Goal: Task Accomplishment & Management: Manage account settings

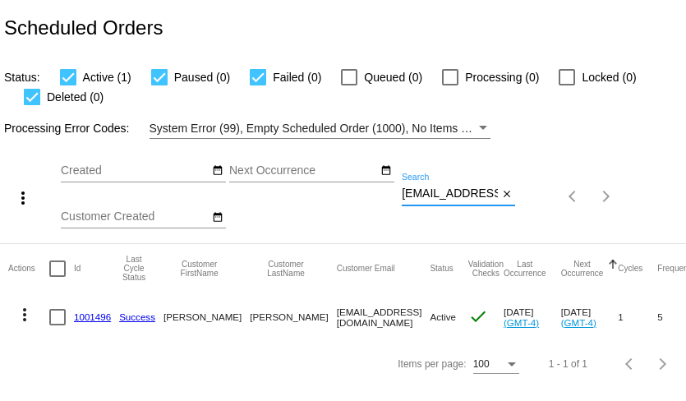
click at [461, 197] on input "[EMAIL_ADDRESS][DOMAIN_NAME]" at bounding box center [450, 193] width 96 height 13
paste input "[EMAIL_ADDRESS]"
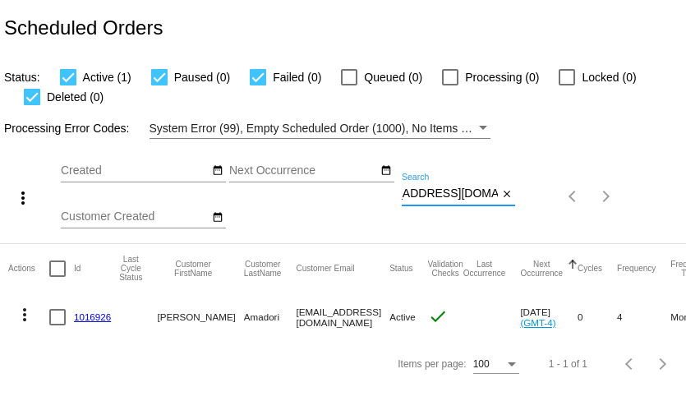
type input "[EMAIL_ADDRESS][DOMAIN_NAME]"
click at [20, 319] on mat-icon "more_vert" at bounding box center [25, 315] width 20 height 20
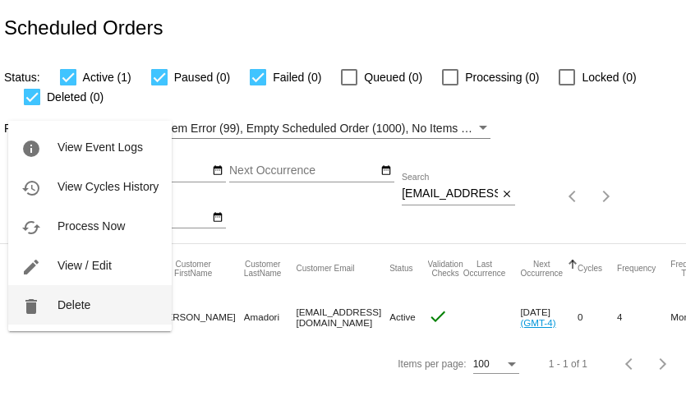
click at [58, 314] on button "delete Delete" at bounding box center [90, 304] width 164 height 39
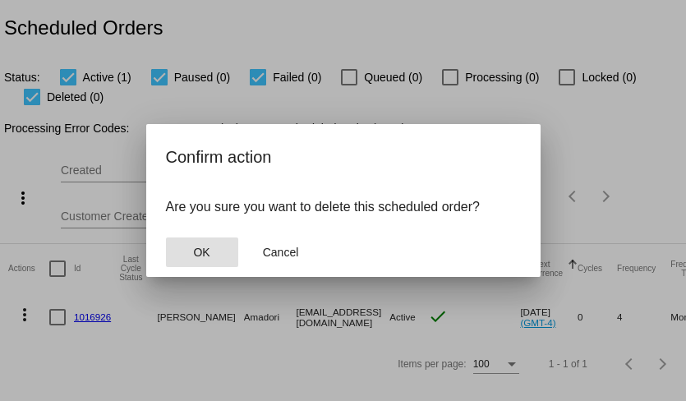
click at [194, 249] on span "OK" at bounding box center [201, 252] width 16 height 13
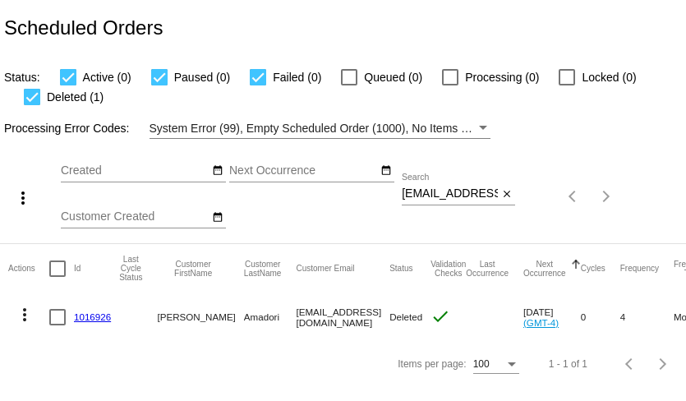
click at [473, 196] on input "mabelamadori@yahoo.com" at bounding box center [450, 193] width 96 height 13
paste input "808wahinesurfer@gmail"
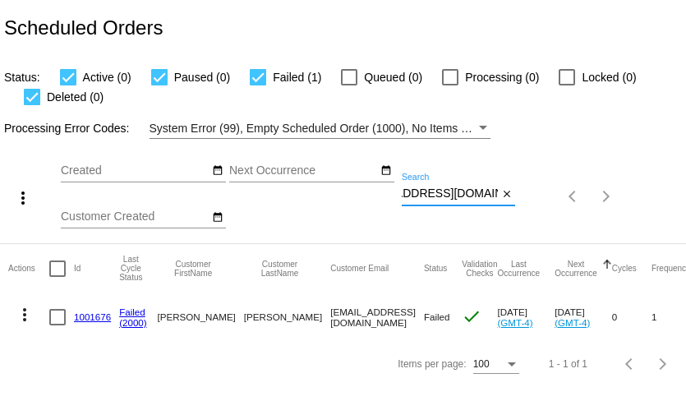
type input "808wahinesurfer@gmail.com"
click at [30, 314] on mat-icon "more_vert" at bounding box center [25, 315] width 20 height 20
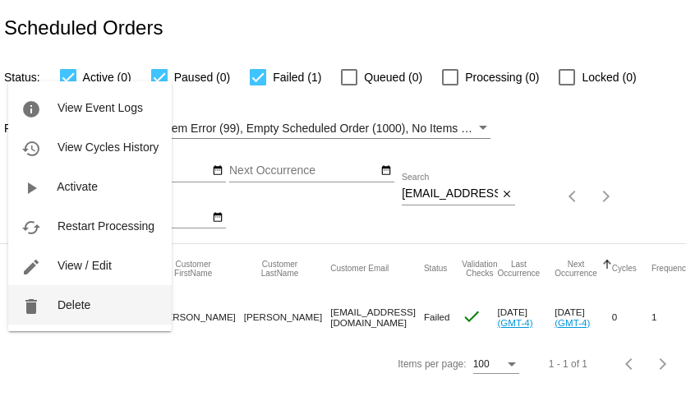
click at [62, 313] on button "delete Delete" at bounding box center [90, 304] width 164 height 39
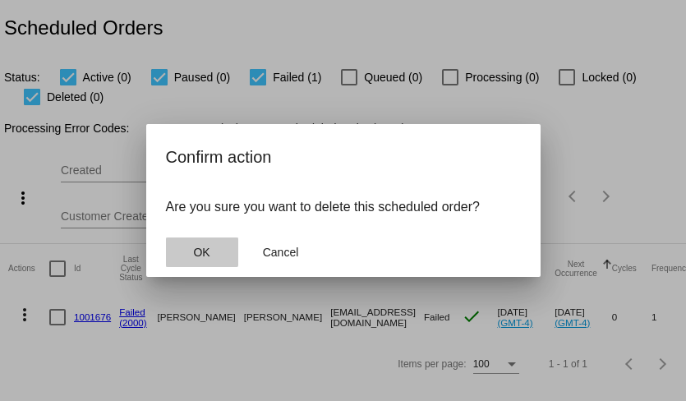
click at [194, 251] on span "OK" at bounding box center [201, 252] width 16 height 13
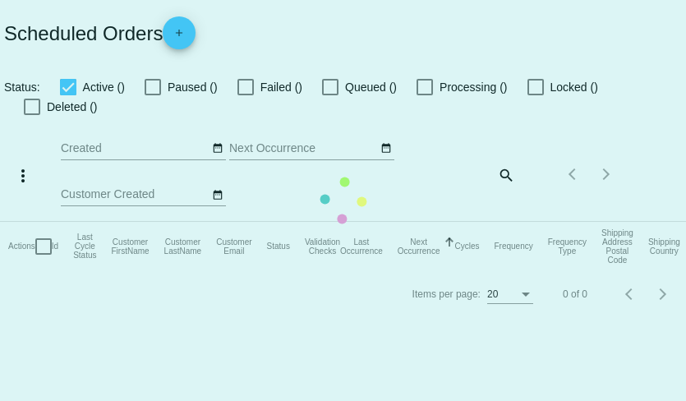
checkbox input "true"
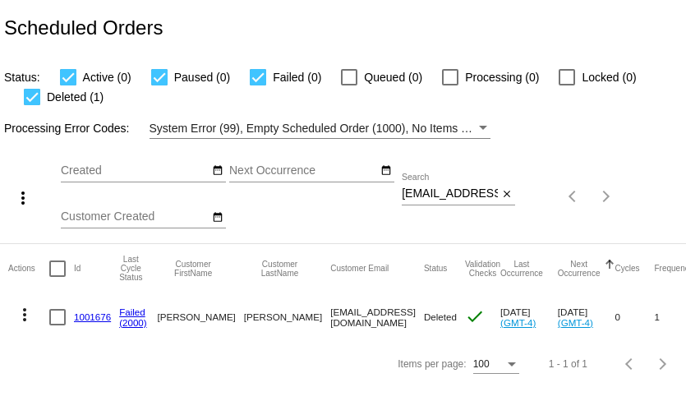
click at [452, 194] on input "808wahinesurfer@gmail.com" at bounding box center [450, 193] width 96 height 13
paste input "cromans109@yahoo"
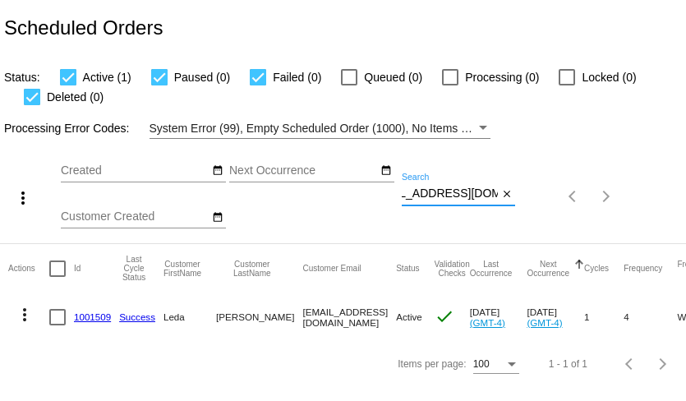
type input "cromans109@yahoo.com"
